Goal: Task Accomplishment & Management: Complete application form

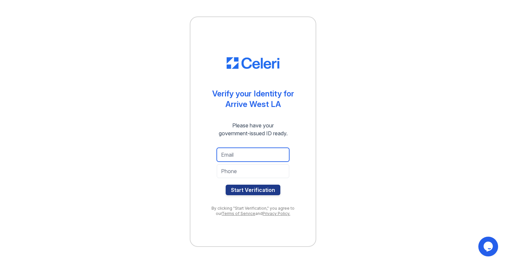
click at [251, 152] on input "email" at bounding box center [253, 155] width 72 height 14
type input "benjaveed@gmail.com"
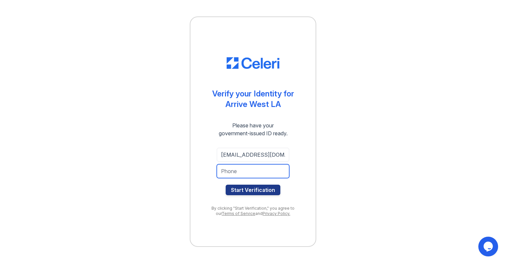
click at [234, 174] on input "tel" at bounding box center [253, 171] width 72 height 14
type input "8055061013"
click at [226, 185] on button "Start Verification" at bounding box center [253, 190] width 55 height 11
